Goal: Transaction & Acquisition: Purchase product/service

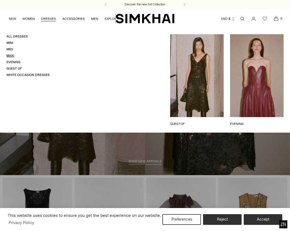
click at [11, 55] on link "Maxi" at bounding box center [10, 56] width 8 height 4
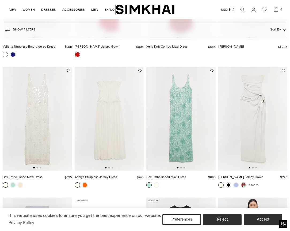
scroll to position [661, 0]
click at [241, 186] on link at bounding box center [243, 184] width 5 height 5
click at [86, 186] on link at bounding box center [84, 184] width 5 height 5
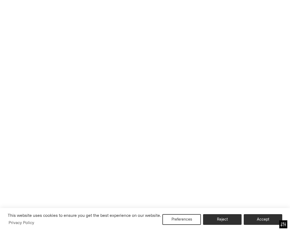
click at [86, 186] on link at bounding box center [84, 184] width 5 height 5
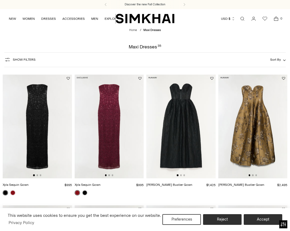
scroll to position [0, 0]
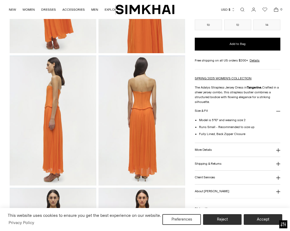
scroll to position [116, 0]
